Goal: Transaction & Acquisition: Purchase product/service

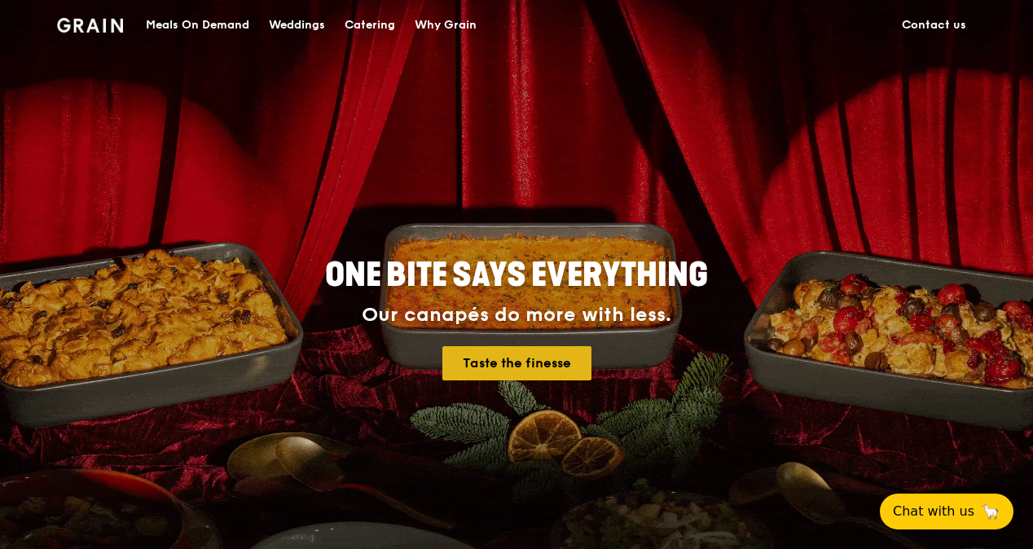
scroll to position [652, 0]
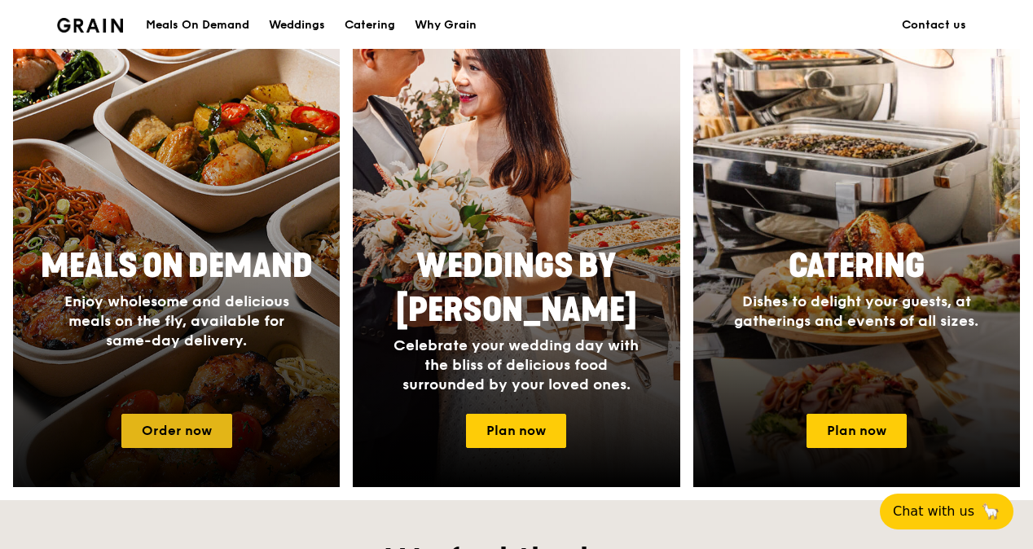
click at [181, 435] on link "Order now" at bounding box center [176, 431] width 111 height 34
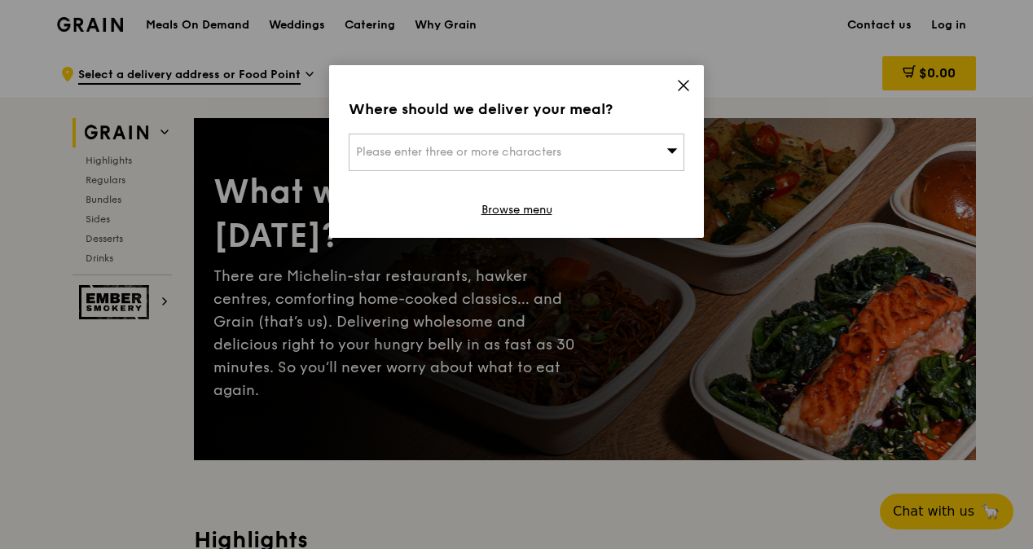
click at [536, 140] on div "Please enter three or more characters" at bounding box center [517, 152] width 336 height 37
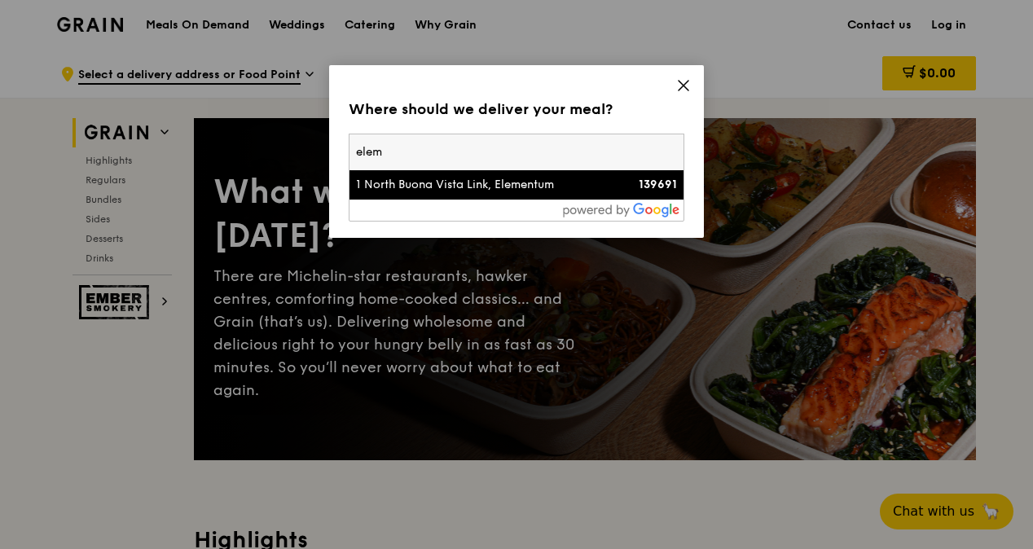
type input "elem"
click at [412, 184] on div "1 North Buona Vista Link, Elementum" at bounding box center [476, 185] width 241 height 16
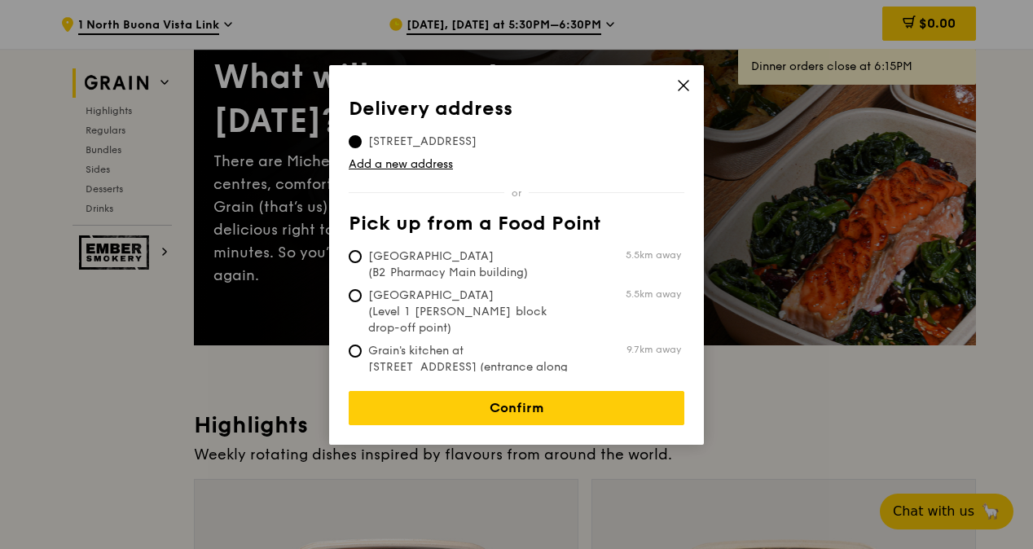
scroll to position [163, 0]
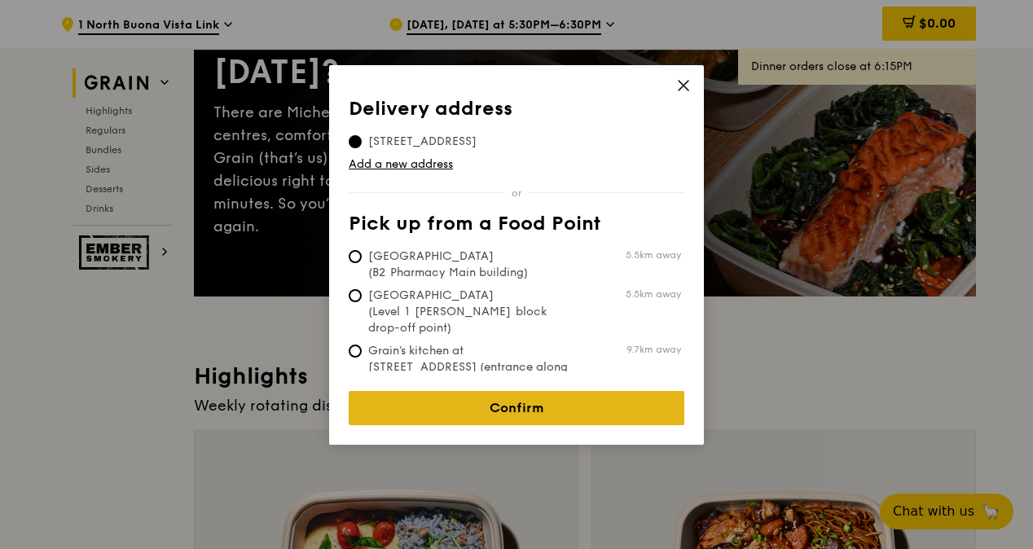
click at [531, 392] on link "Confirm" at bounding box center [517, 408] width 336 height 34
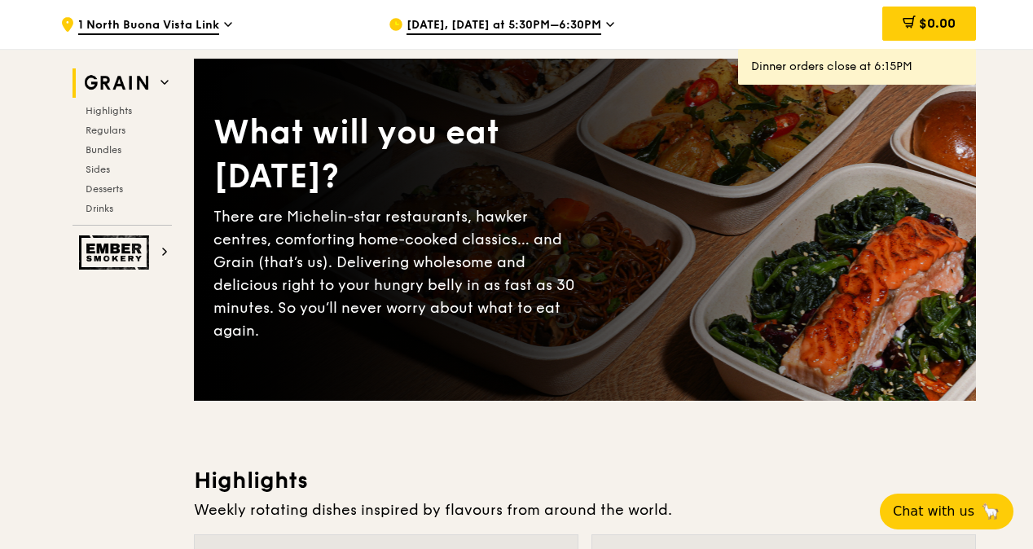
scroll to position [0, 0]
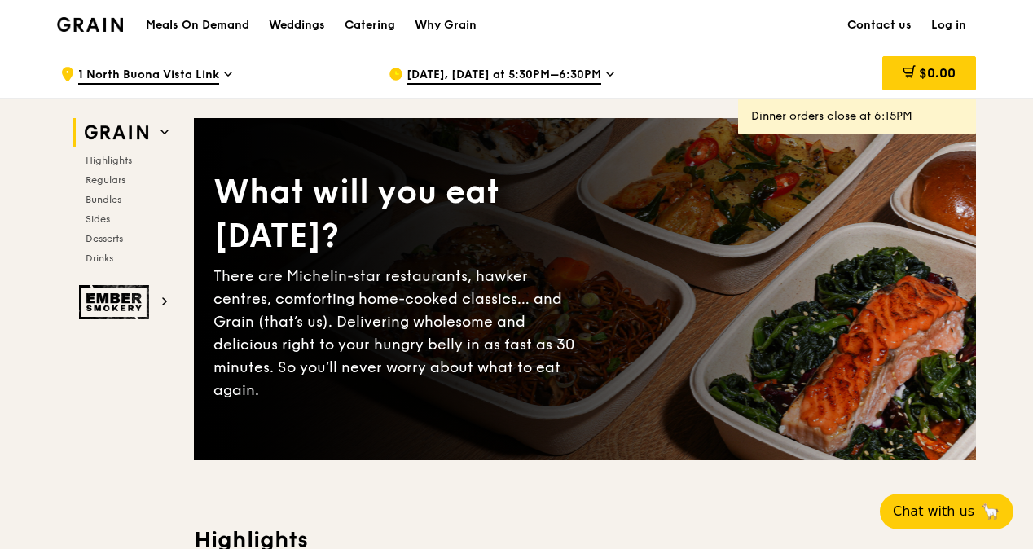
click at [173, 72] on span "1 North Buona Vista Link" at bounding box center [148, 76] width 141 height 18
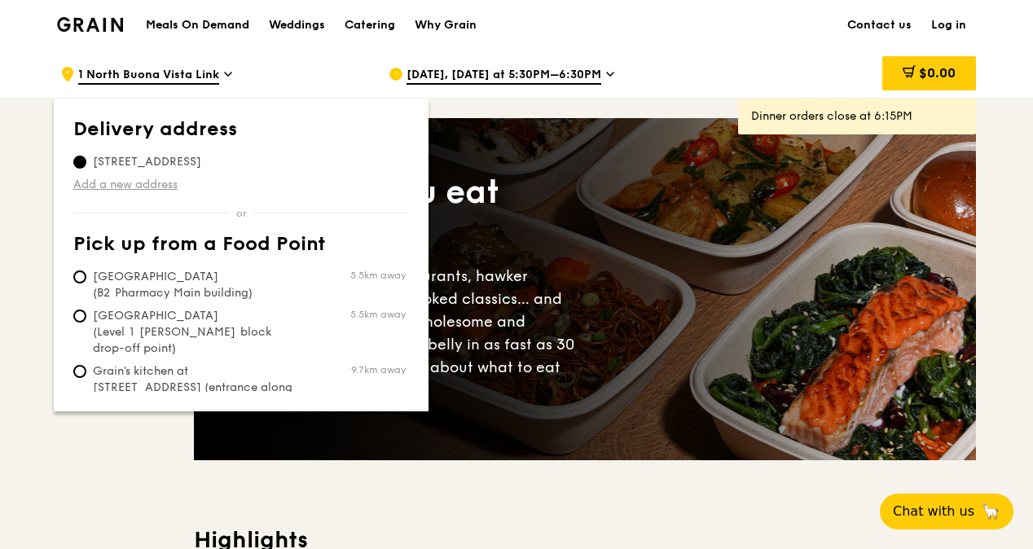
click at [129, 186] on link "Add a new address" at bounding box center [241, 185] width 336 height 16
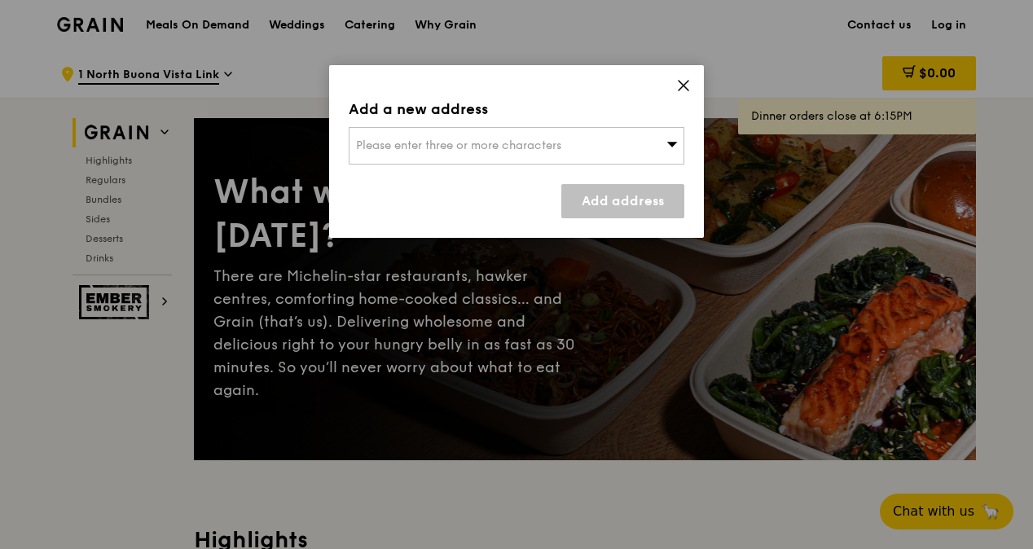
click at [578, 163] on div "Please enter three or more characters" at bounding box center [517, 145] width 336 height 37
click at [574, 147] on input "search" at bounding box center [517, 146] width 334 height 36
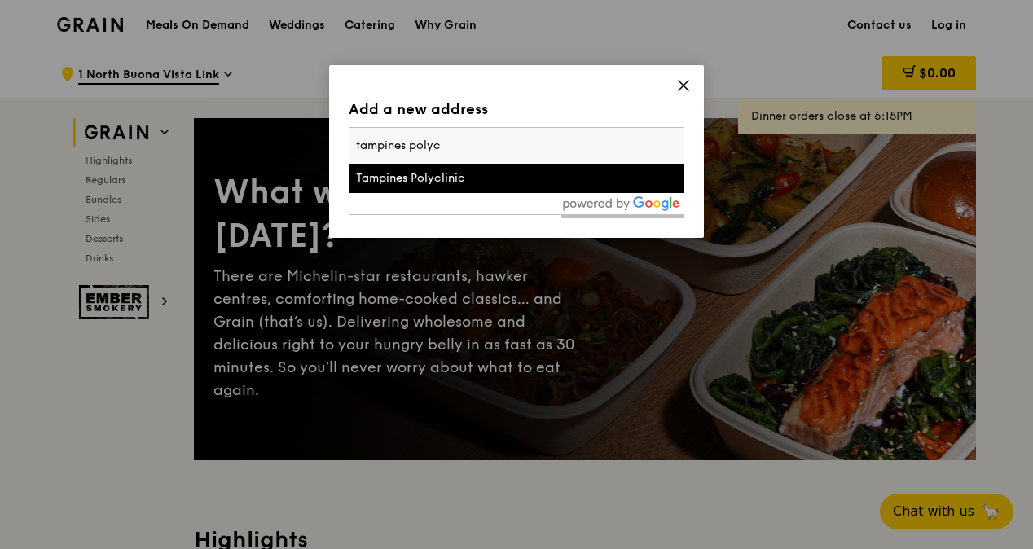
type input "tampines polyc"
click at [479, 171] on div "Tampines Polyclinic" at bounding box center [476, 178] width 241 height 16
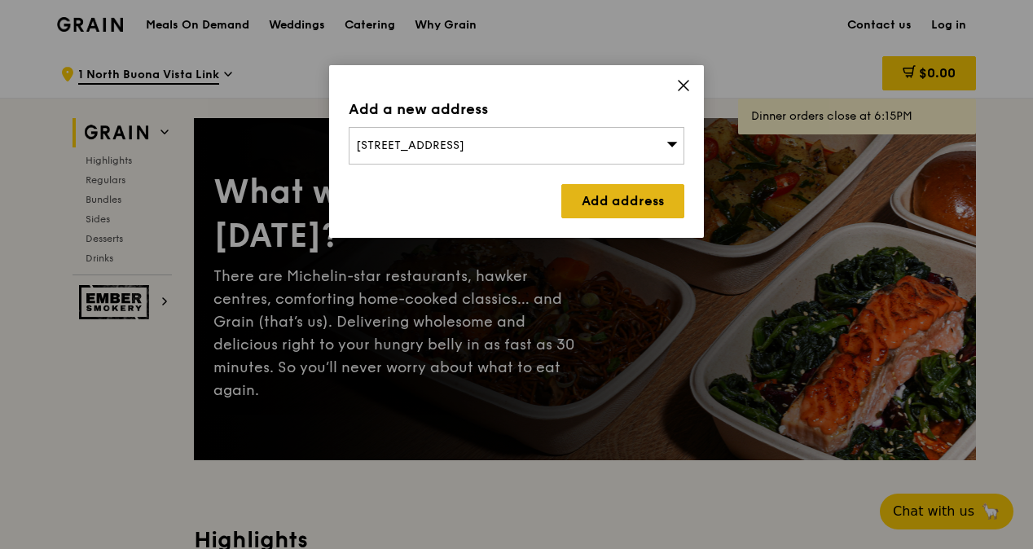
click at [603, 201] on link "Add address" at bounding box center [623, 201] width 123 height 34
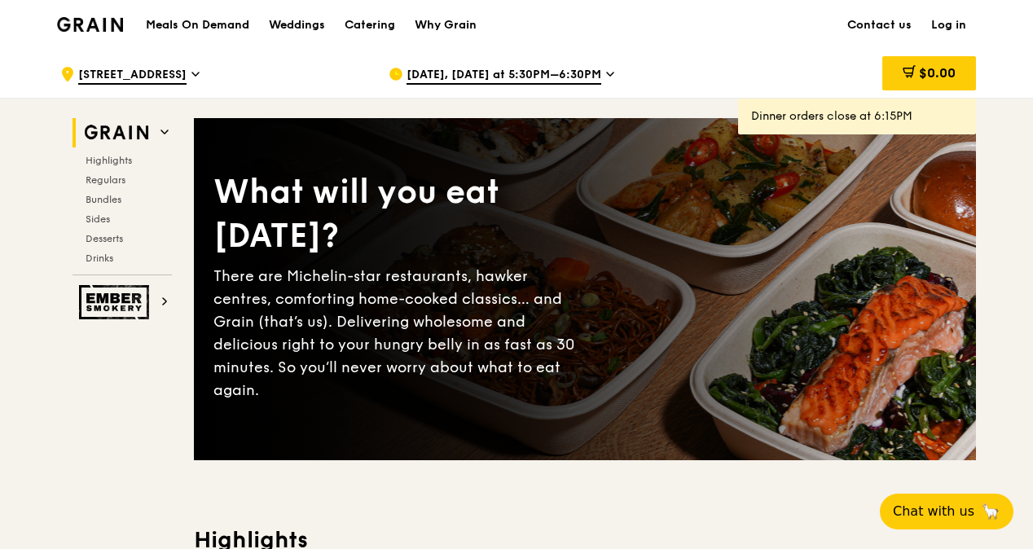
click at [566, 55] on div "[DATE], [DATE] at 5:30PM–6:30PM" at bounding box center [540, 74] width 302 height 49
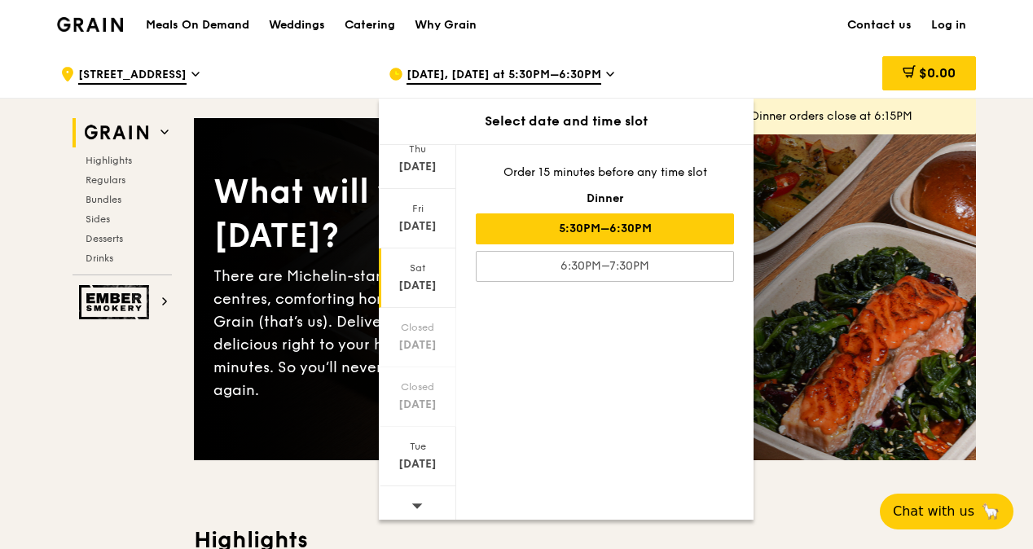
scroll to position [123, 0]
click at [420, 506] on span at bounding box center [417, 500] width 11 height 38
click at [417, 501] on icon at bounding box center [417, 500] width 11 height 12
click at [427, 214] on div "[DATE]" at bounding box center [417, 221] width 73 height 16
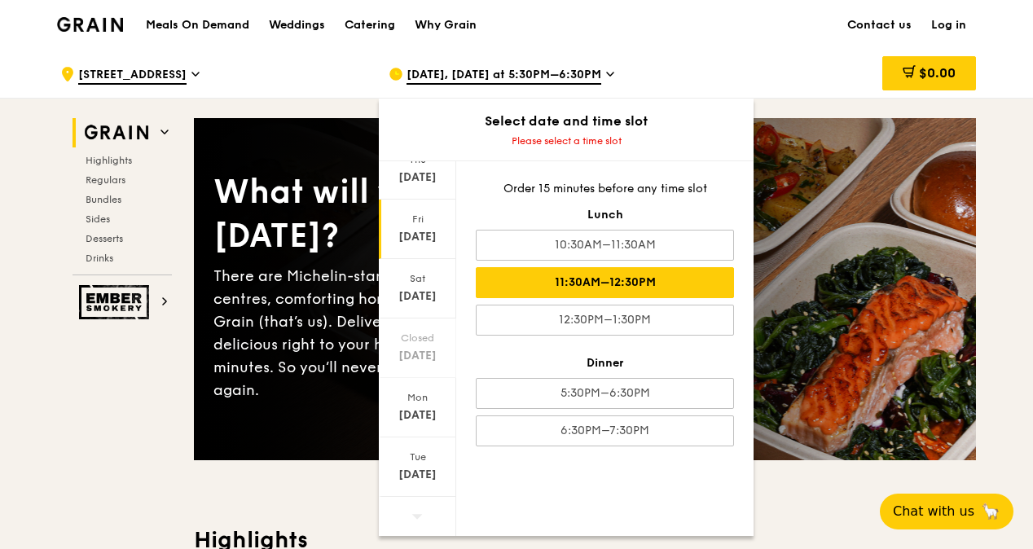
click at [665, 280] on div "11:30AM–12:30PM" at bounding box center [605, 282] width 258 height 31
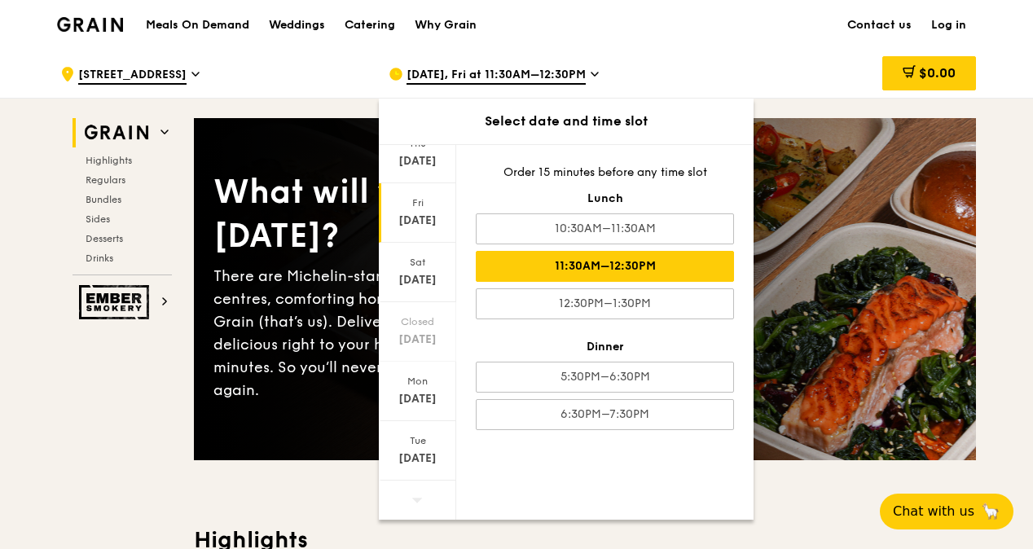
click at [703, 64] on div "[DATE], Fri at 11:30AM–12:30PM Select date and time slot [DATE] [DATE] [DATE] […" at bounding box center [540, 74] width 328 height 49
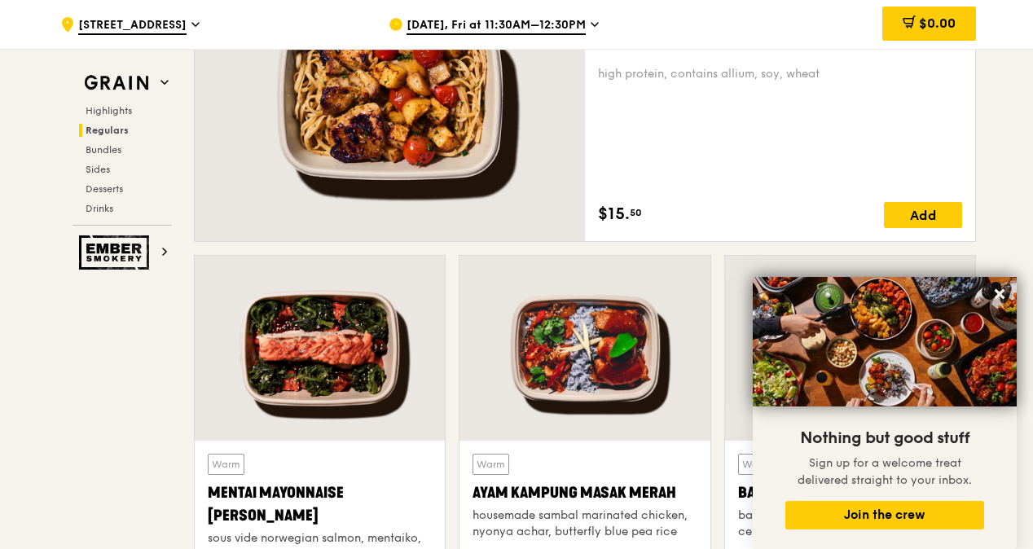
scroll to position [1467, 0]
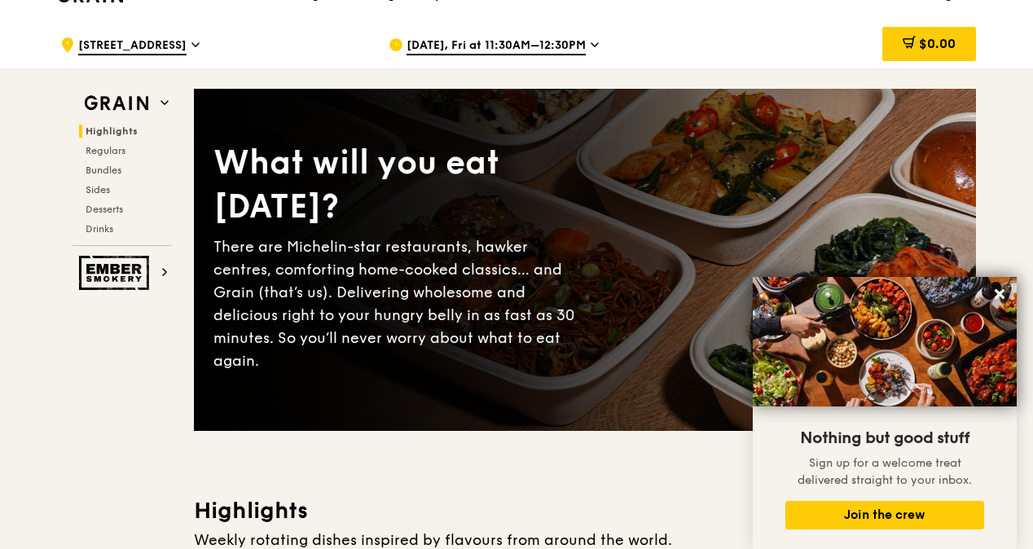
scroll to position [0, 0]
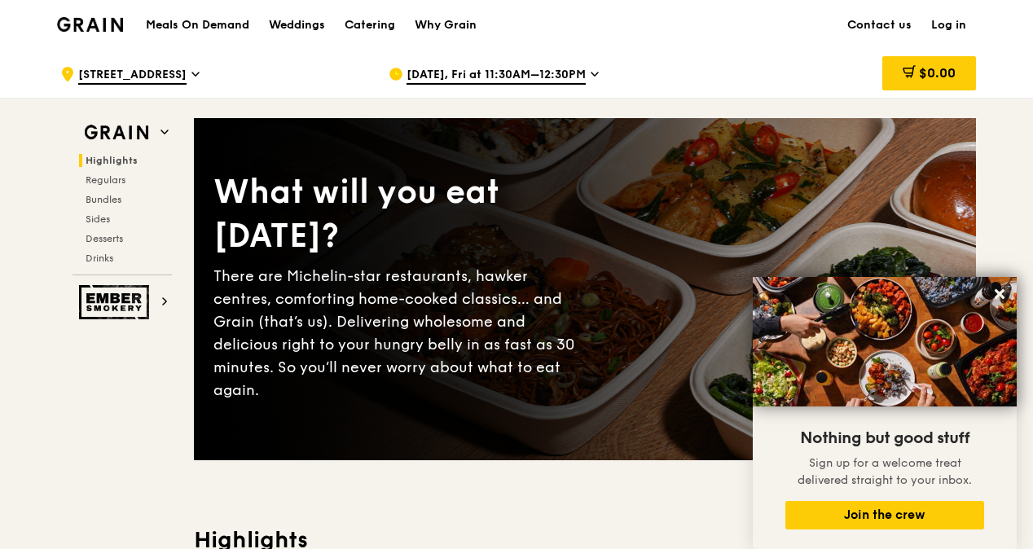
click at [688, 89] on div "[DATE], Fri at 11:30AM–12:30PM" at bounding box center [540, 74] width 302 height 49
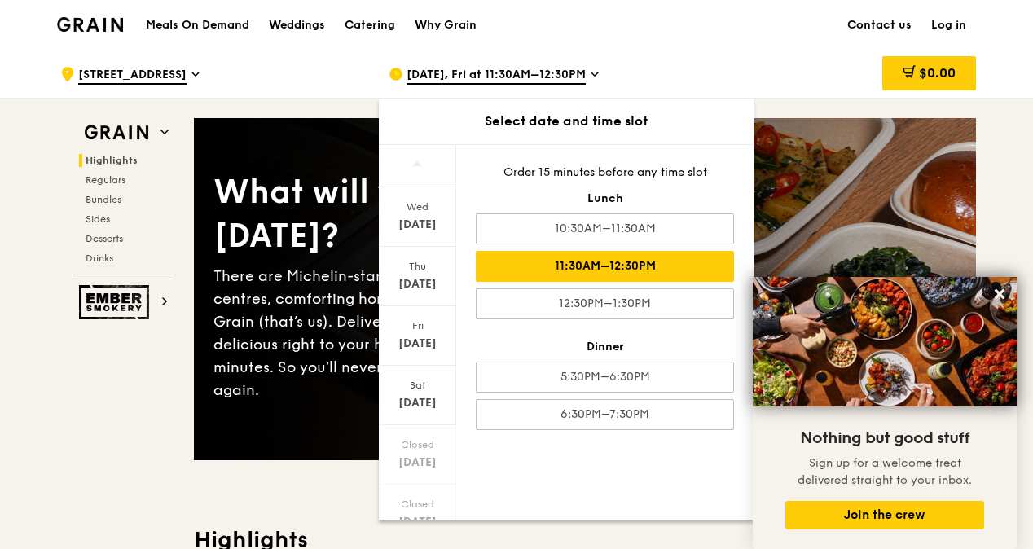
click at [1015, 95] on div ".cls-1 { fill: none; stroke: #fff; stroke-linecap: round; stroke-linejoin: roun…" at bounding box center [516, 73] width 1033 height 49
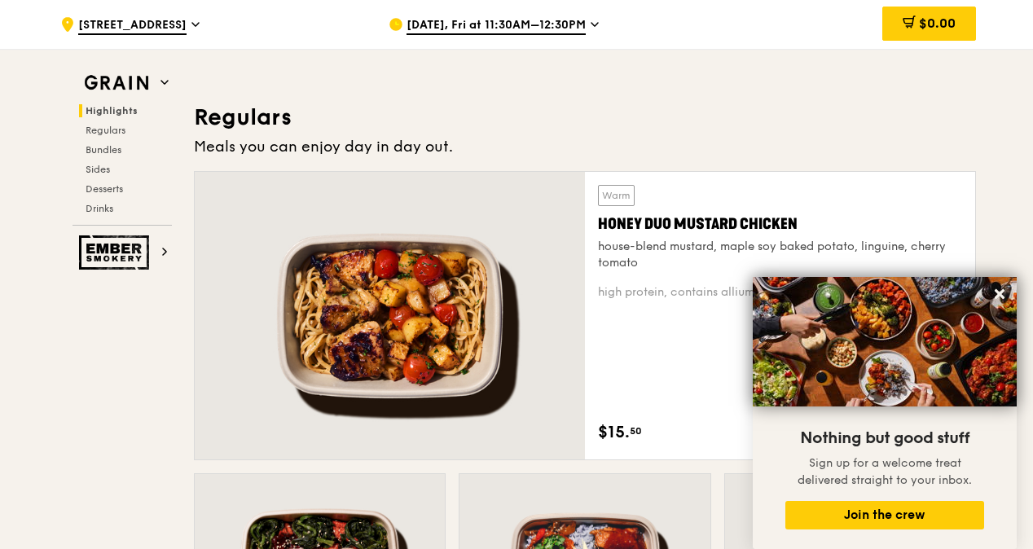
scroll to position [1059, 0]
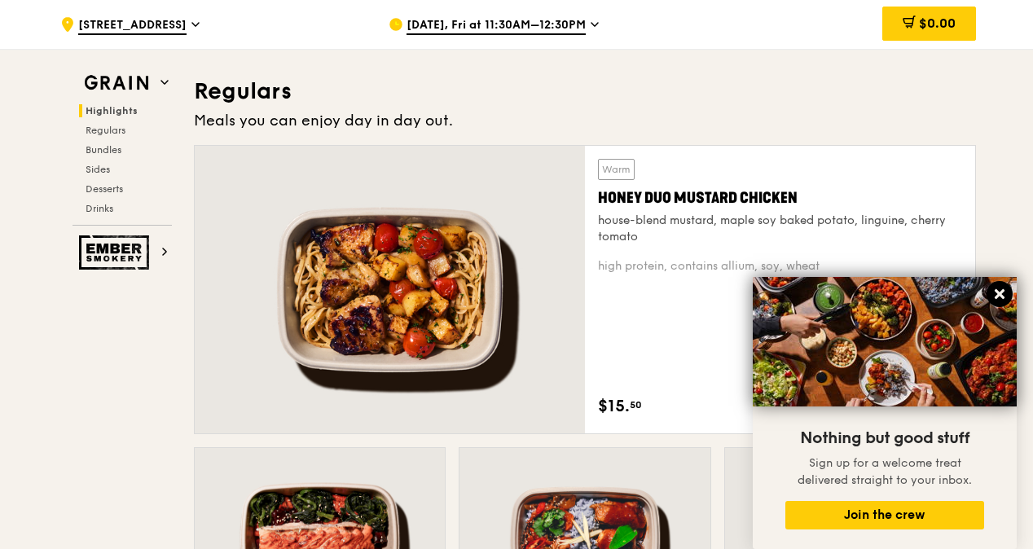
click at [1002, 290] on icon at bounding box center [1000, 294] width 10 height 10
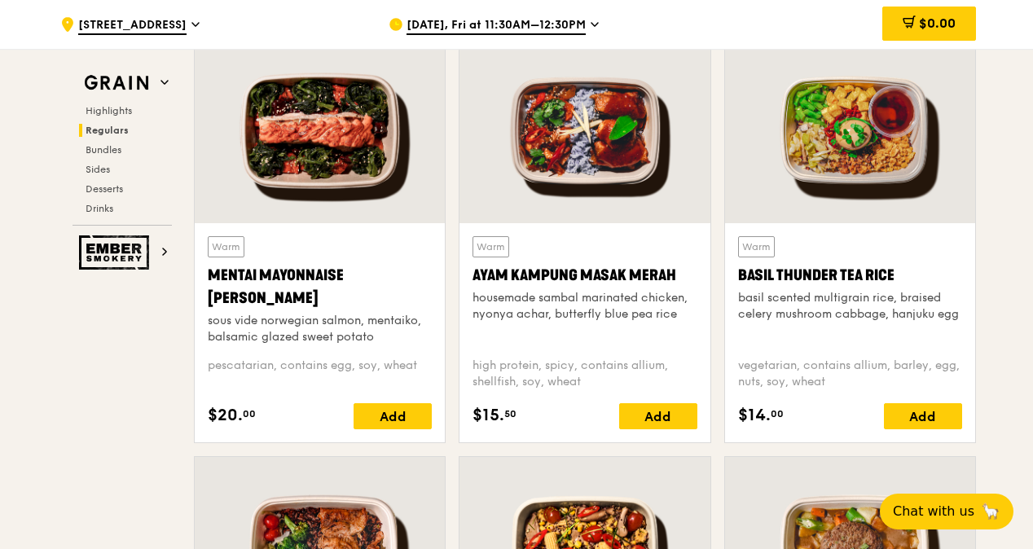
scroll to position [1467, 0]
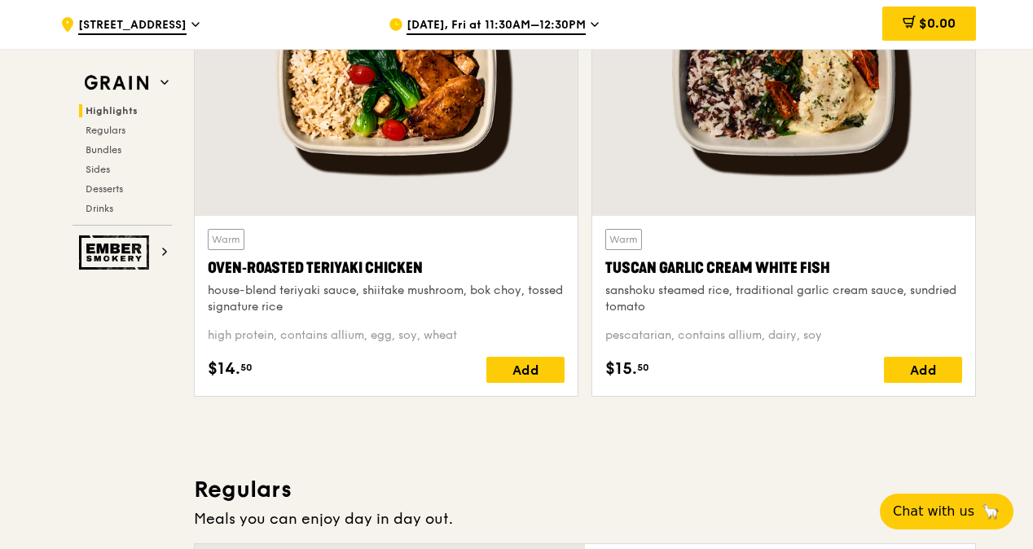
scroll to position [662, 0]
